Goal: Task Accomplishment & Management: Use online tool/utility

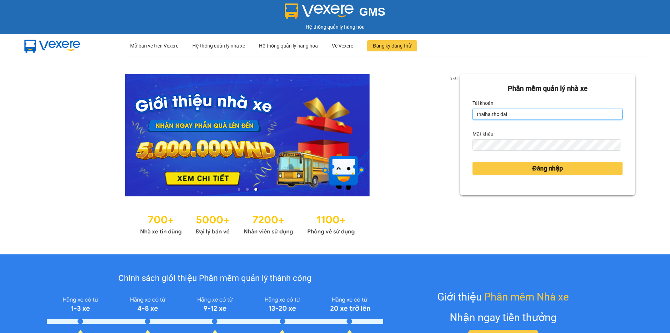
click at [522, 114] on input "thaiha.thoidai" at bounding box center [547, 114] width 150 height 11
type input "t"
type input "hoangtung.thoidai"
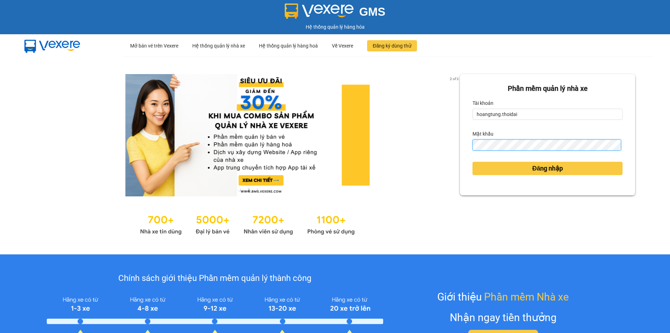
click at [472, 162] on button "Đăng nhập" at bounding box center [547, 168] width 150 height 13
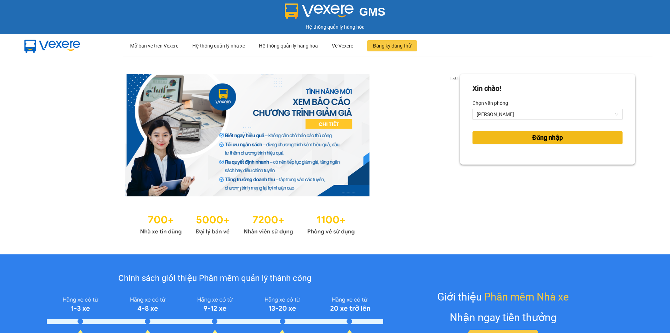
click at [517, 143] on button "Đăng nhập" at bounding box center [547, 137] width 150 height 13
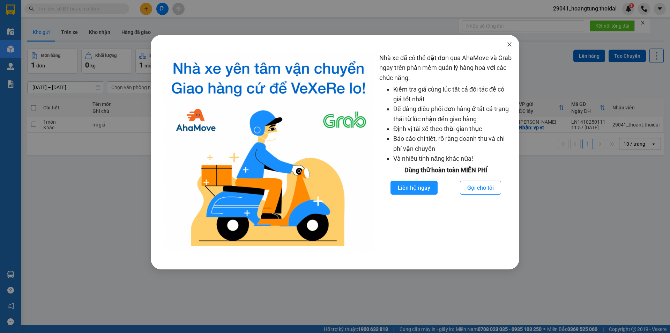
click at [509, 45] on icon "close" at bounding box center [509, 44] width 4 height 4
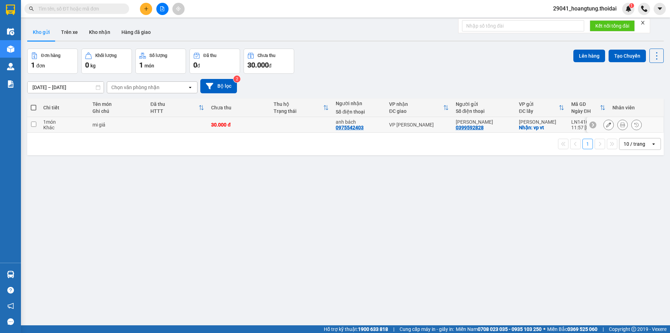
click at [35, 124] on input "checkbox" at bounding box center [33, 123] width 5 height 5
checkbox input "true"
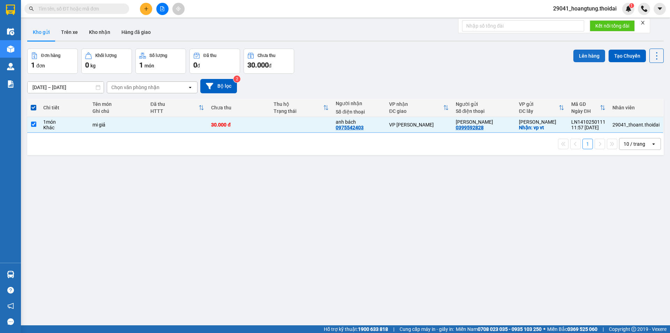
click at [584, 56] on button "Lên hàng" at bounding box center [589, 56] width 32 height 13
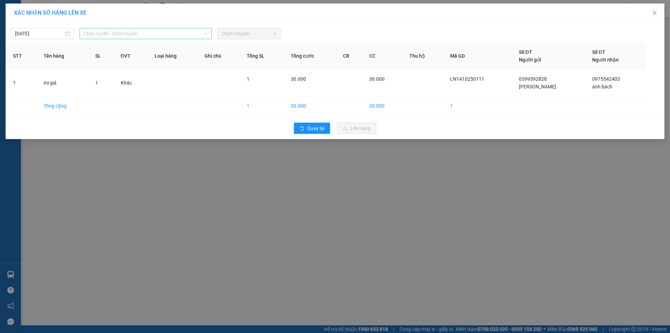
click at [136, 33] on span "Chọn tuyến - nhóm tuyến" at bounding box center [146, 33] width 124 height 10
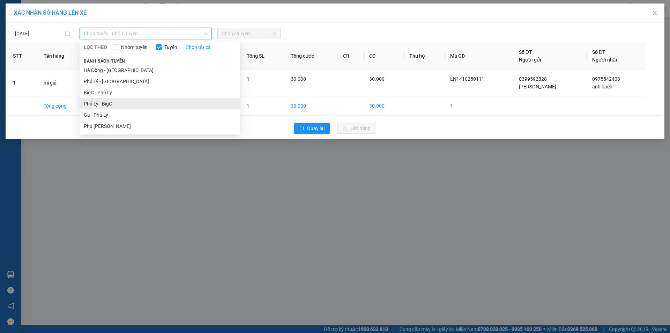
click at [132, 106] on li "Phủ Lý - BigC" at bounding box center [160, 103] width 160 height 11
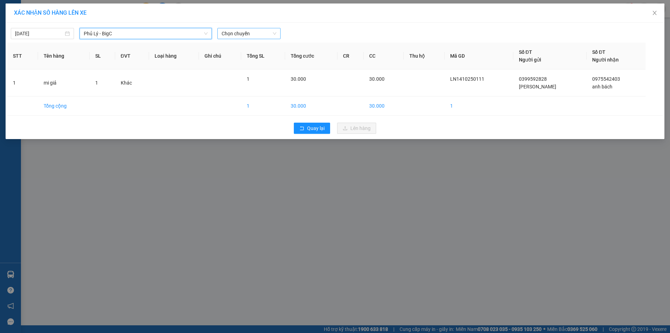
click at [247, 34] on span "Chọn chuyến" at bounding box center [249, 33] width 55 height 10
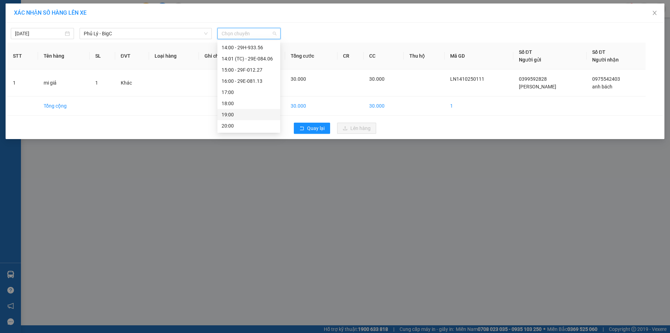
scroll to position [110, 0]
click at [250, 83] on div "14:00 - 29H-933.56" at bounding box center [249, 83] width 54 height 8
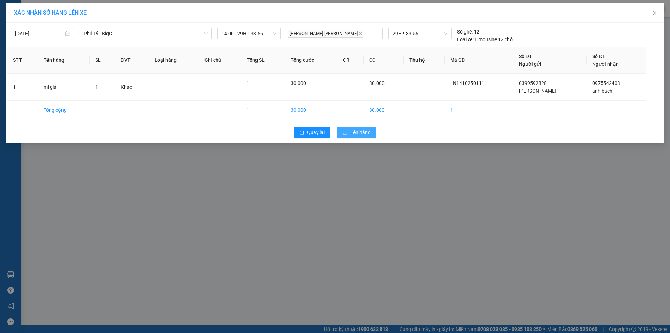
click at [361, 134] on span "Lên hàng" at bounding box center [360, 132] width 20 height 8
